Goal: Complete application form: Complete application form

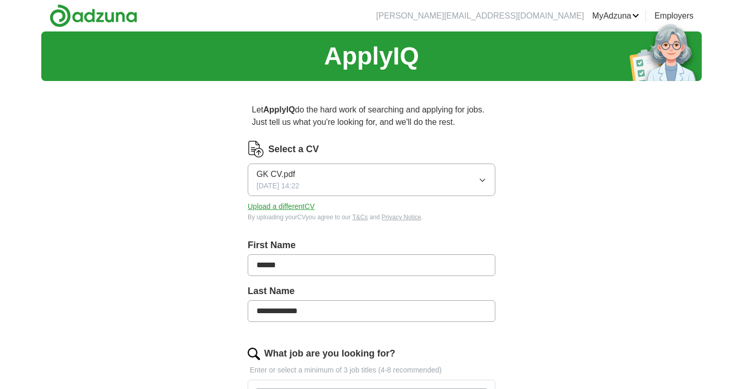
click at [281, 211] on button "Upload a different CV" at bounding box center [281, 206] width 67 height 11
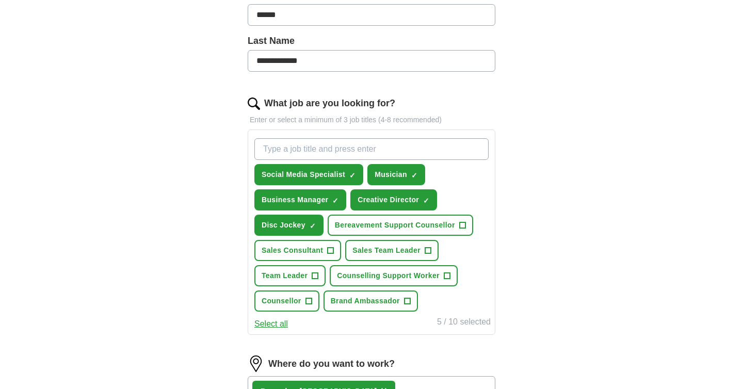
scroll to position [261, 0]
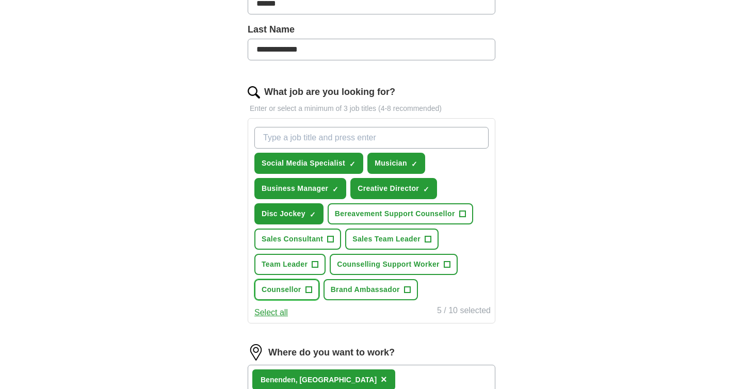
click at [305, 289] on span "+" at bounding box center [308, 289] width 7 height 7
click at [397, 289] on span "Brand Ambassador" at bounding box center [365, 289] width 69 height 11
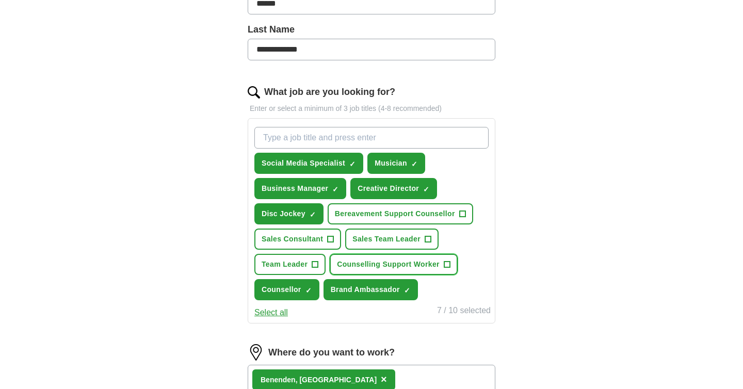
click at [413, 267] on span "Counselling Support Worker" at bounding box center [388, 264] width 103 height 11
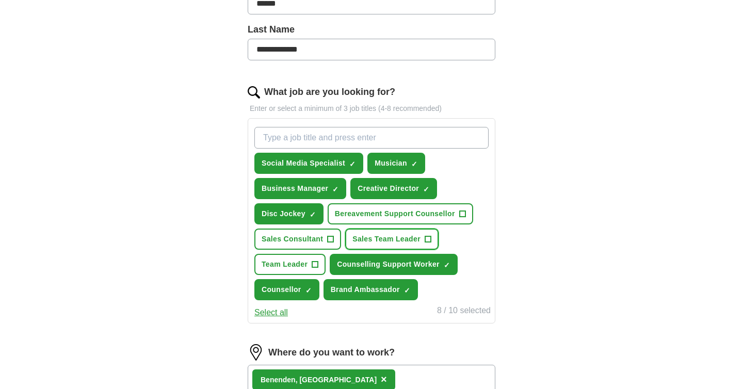
click at [418, 237] on span "Sales Team Leader" at bounding box center [386, 239] width 68 height 11
click at [440, 219] on button "Bereavement Support Counsellor +" at bounding box center [400, 213] width 145 height 21
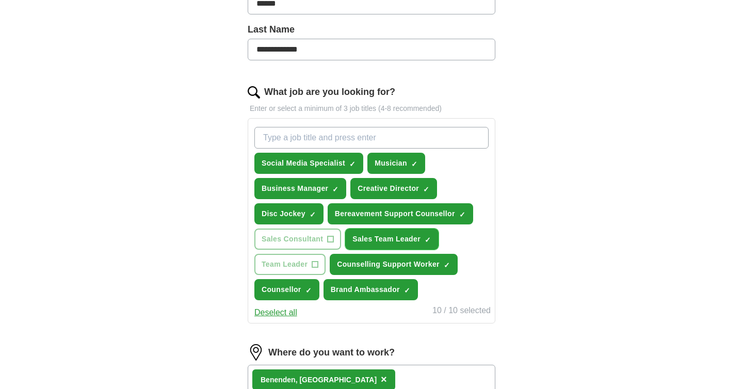
click at [380, 236] on span "Sales Team Leader" at bounding box center [386, 239] width 68 height 11
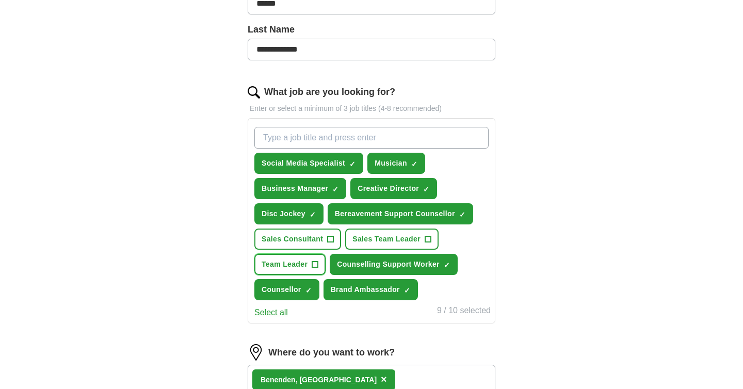
click at [304, 266] on span "Team Leader" at bounding box center [284, 264] width 46 height 11
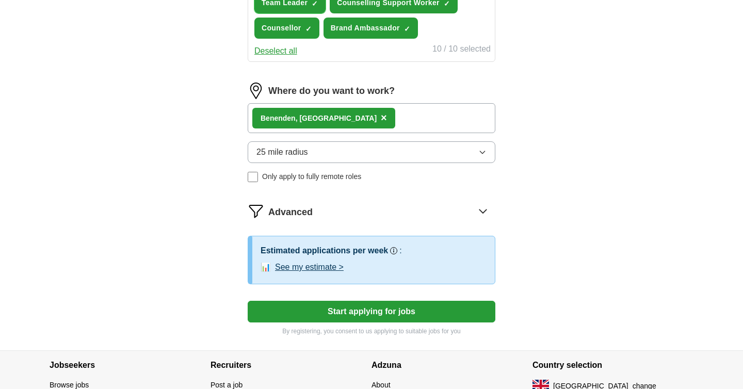
scroll to position [523, 0]
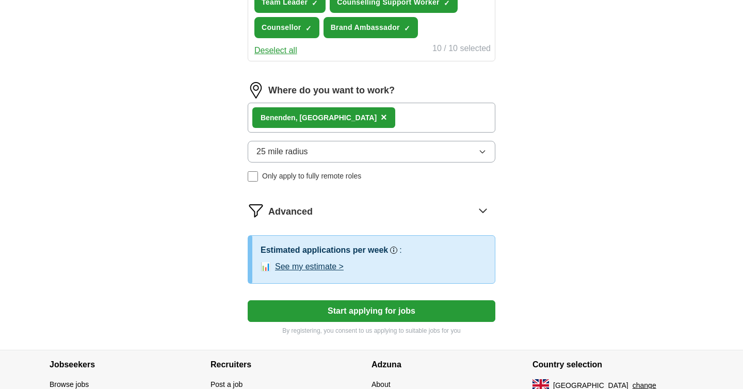
click at [324, 269] on button "See my estimate >" at bounding box center [309, 266] width 69 height 12
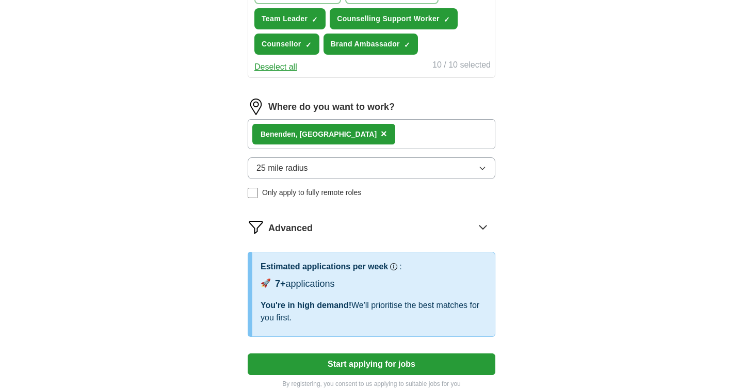
scroll to position [636, 0]
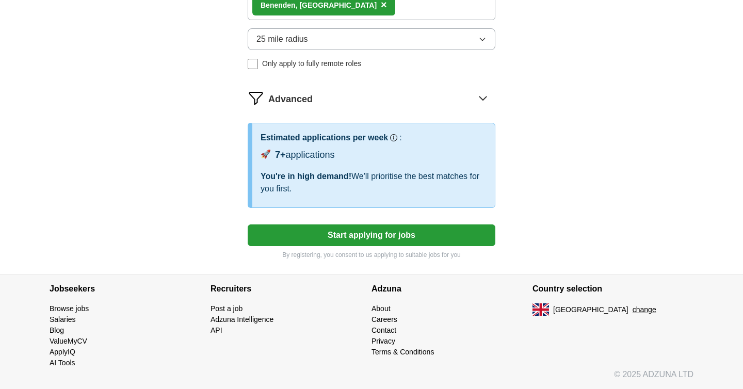
click at [339, 232] on button "Start applying for jobs" at bounding box center [372, 235] width 248 height 22
select select "**"
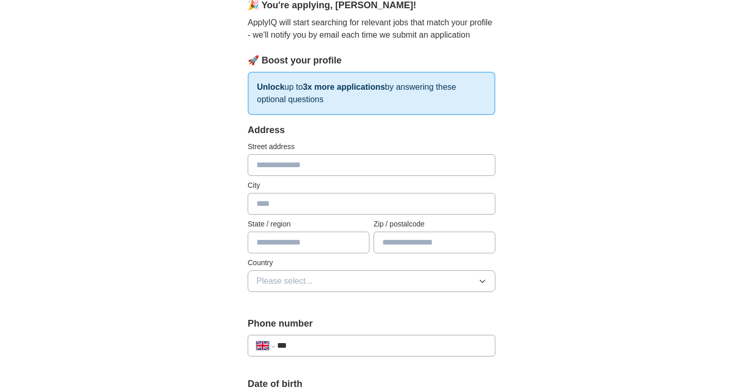
scroll to position [81, 0]
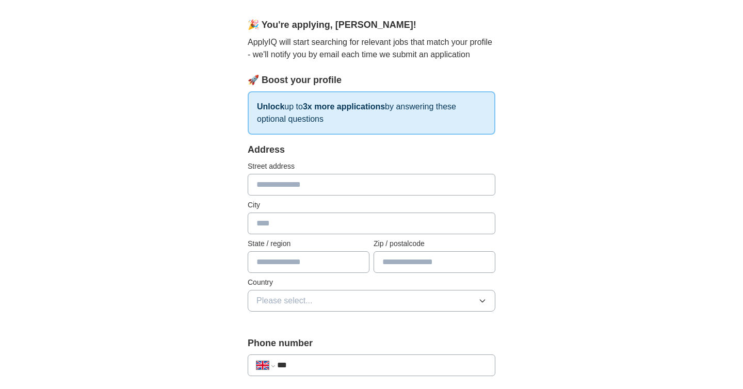
click at [320, 184] on input "text" at bounding box center [372, 185] width 248 height 22
type input "**********"
type input "********"
type input "****"
type input "********"
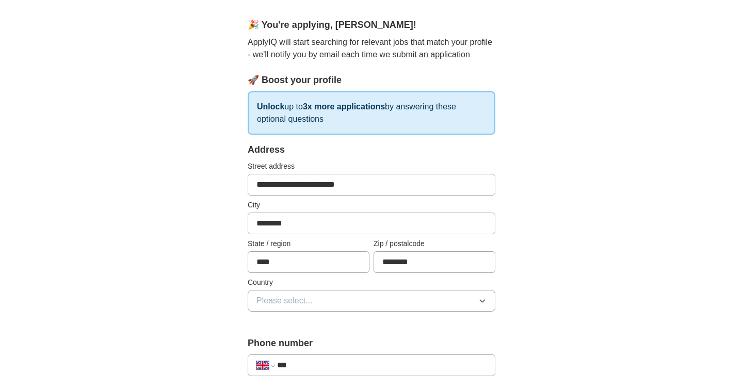
click at [314, 307] on button "Please select..." at bounding box center [372, 301] width 248 height 22
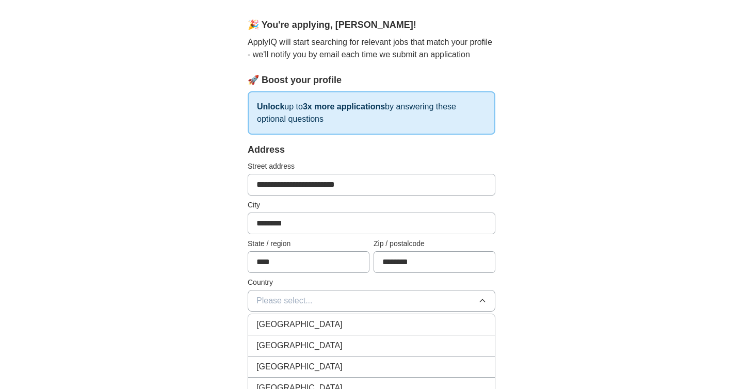
click at [312, 320] on span "[GEOGRAPHIC_DATA]" at bounding box center [299, 324] width 86 height 12
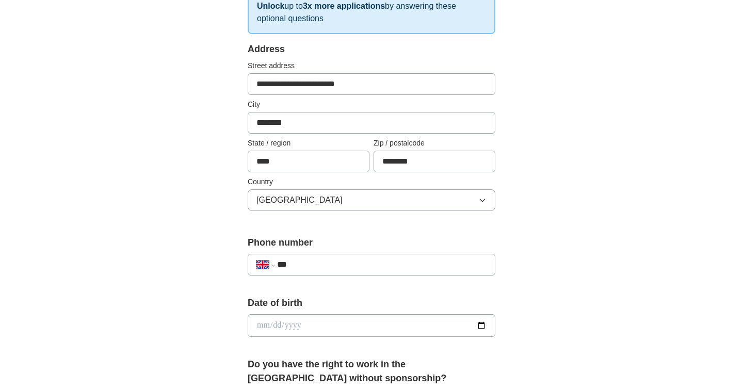
scroll to position [184, 0]
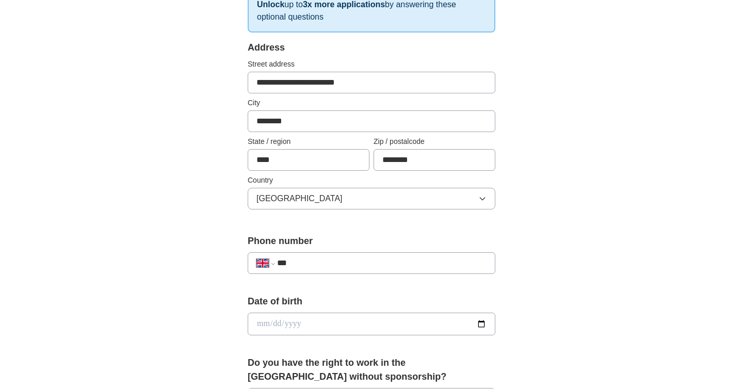
click at [312, 268] on input "***" at bounding box center [381, 263] width 209 height 12
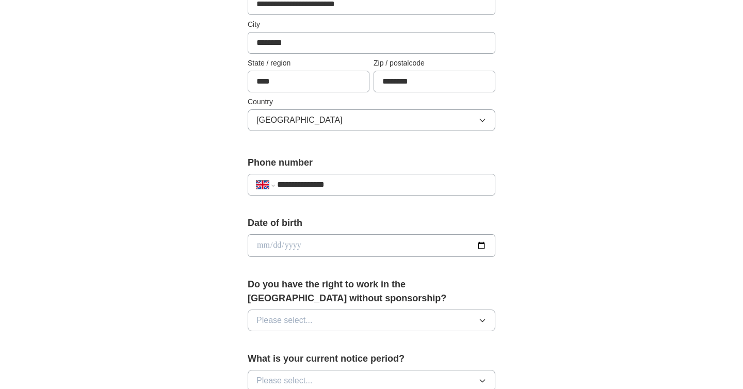
scroll to position [271, 0]
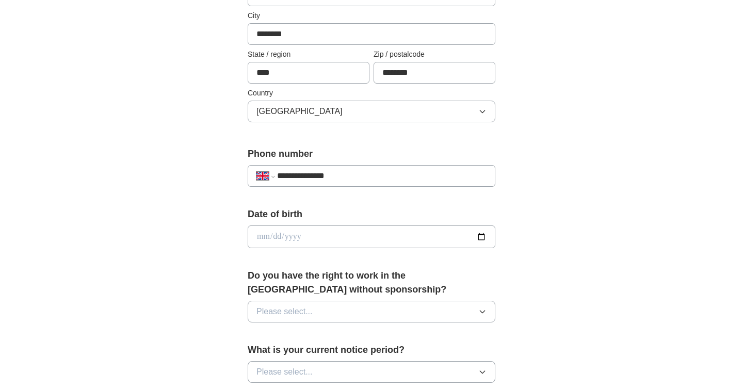
type input "**********"
click at [343, 247] on input "date" at bounding box center [372, 236] width 248 height 23
click at [348, 239] on input "date" at bounding box center [372, 236] width 248 height 23
type input "**********"
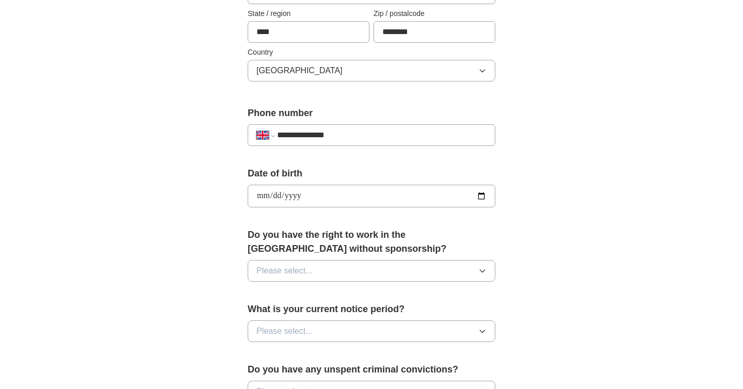
scroll to position [316, 0]
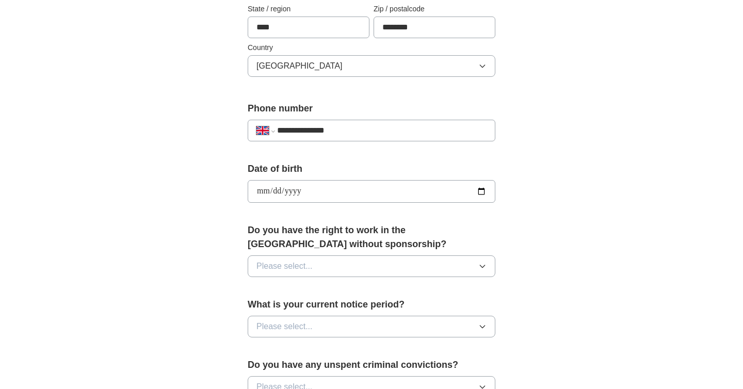
click at [367, 268] on button "Please select..." at bounding box center [372, 266] width 248 height 22
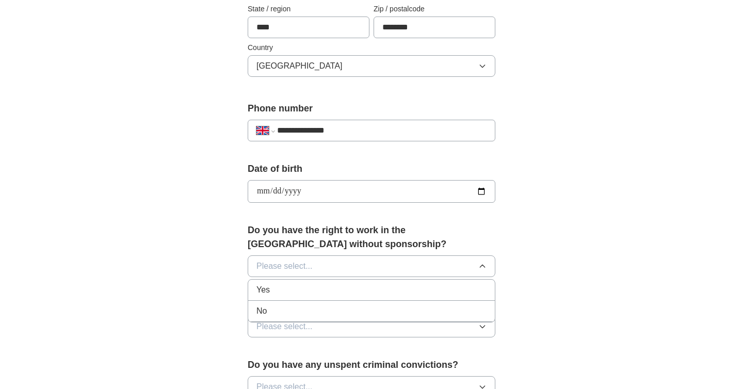
click at [333, 297] on li "Yes" at bounding box center [371, 290] width 247 height 21
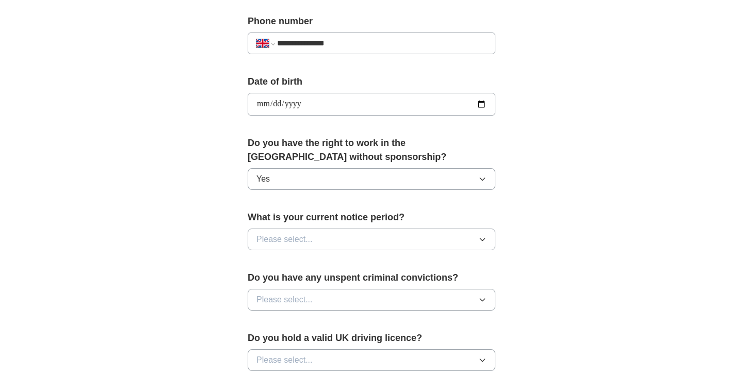
scroll to position [410, 0]
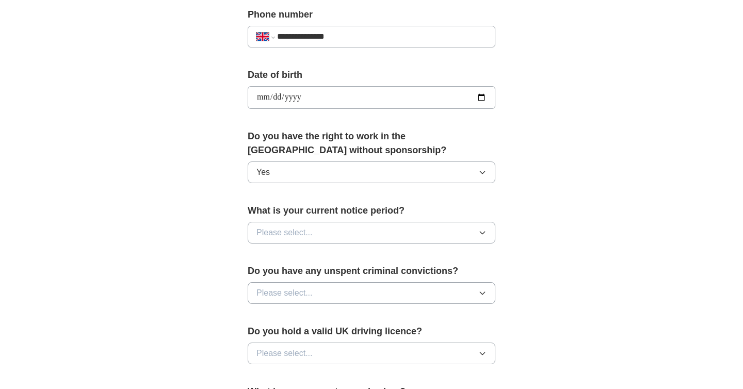
click at [336, 237] on button "Please select..." at bounding box center [372, 233] width 248 height 22
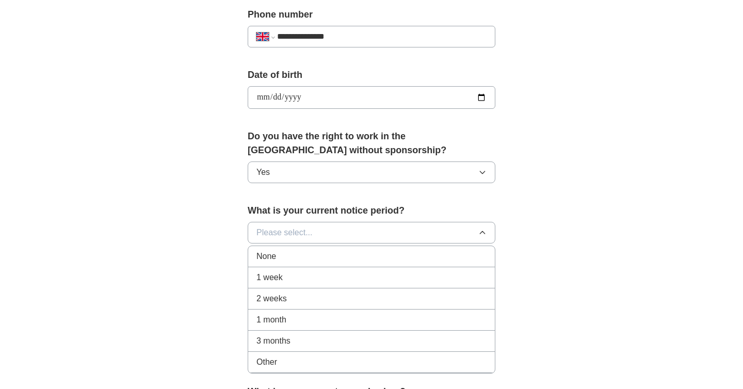
click at [315, 264] on li "None" at bounding box center [371, 256] width 247 height 21
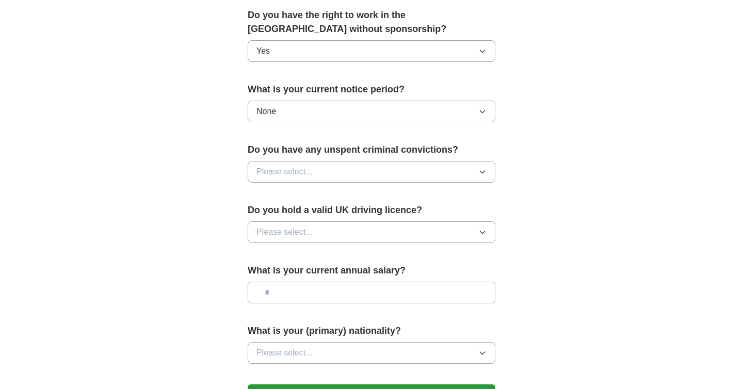
scroll to position [542, 0]
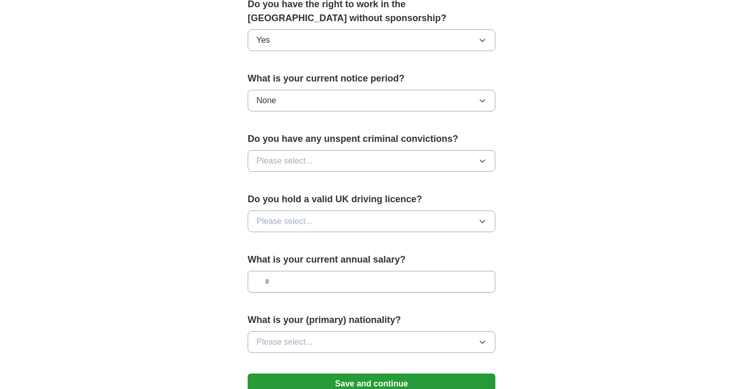
click at [317, 160] on button "Please select..." at bounding box center [372, 161] width 248 height 22
click at [305, 205] on div "No" at bounding box center [371, 206] width 230 height 12
click at [302, 222] on span "Please select..." at bounding box center [284, 221] width 56 height 12
click at [294, 251] on li "Yes" at bounding box center [371, 245] width 247 height 21
click at [298, 278] on input "text" at bounding box center [372, 282] width 248 height 22
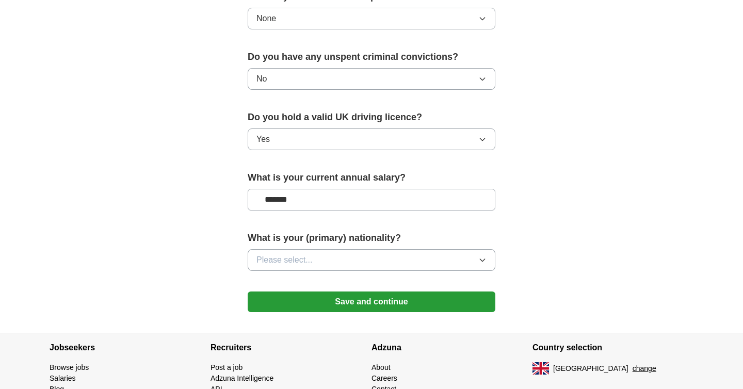
scroll to position [660, 0]
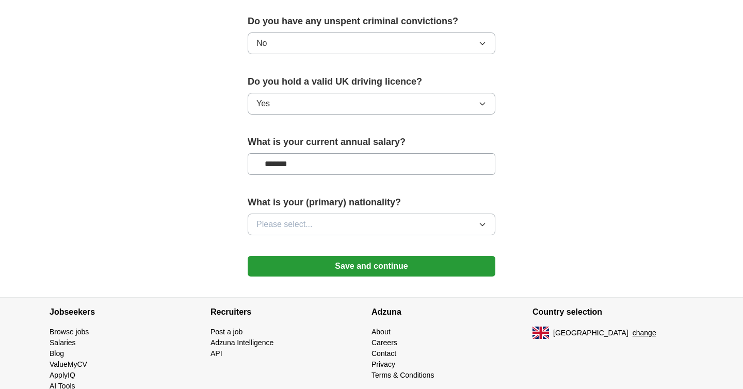
type input "*******"
click at [404, 230] on button "Please select..." at bounding box center [372, 225] width 248 height 22
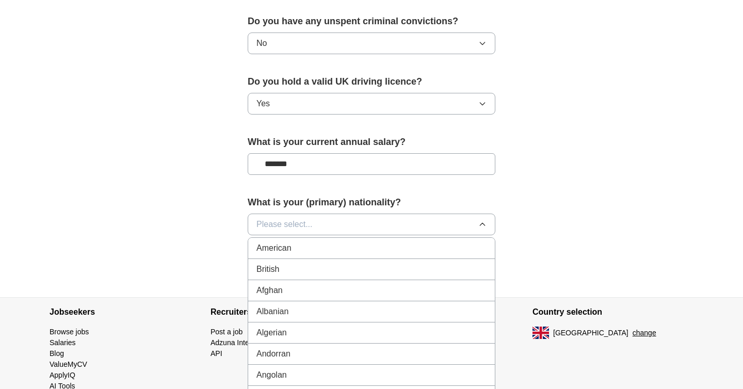
click at [331, 273] on div "British" at bounding box center [371, 269] width 230 height 12
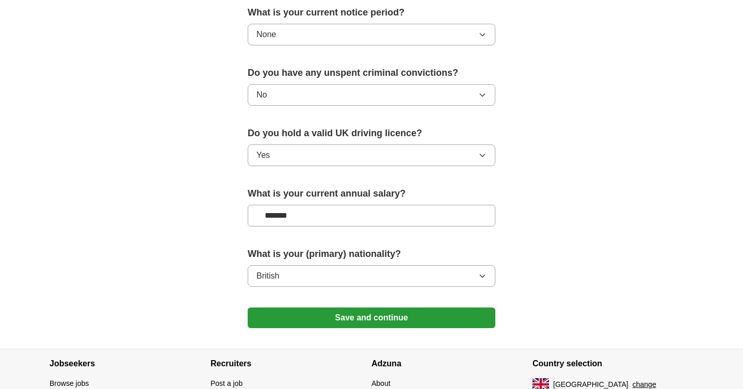
scroll to position [683, 0]
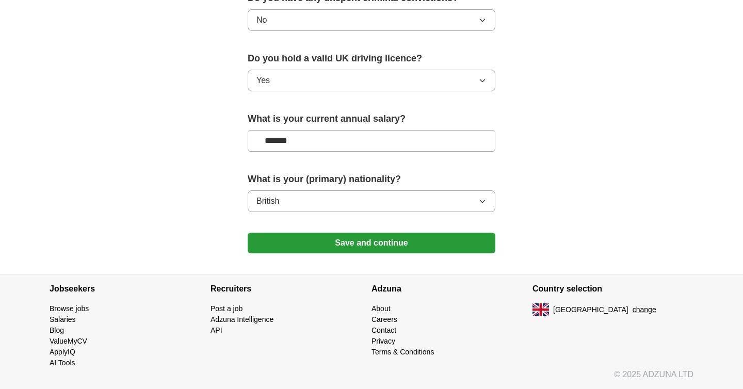
click at [394, 240] on button "Save and continue" at bounding box center [372, 243] width 248 height 21
